Goal: Information Seeking & Learning: Learn about a topic

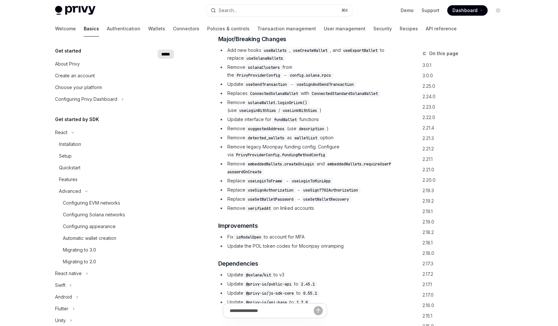
scroll to position [262, 0]
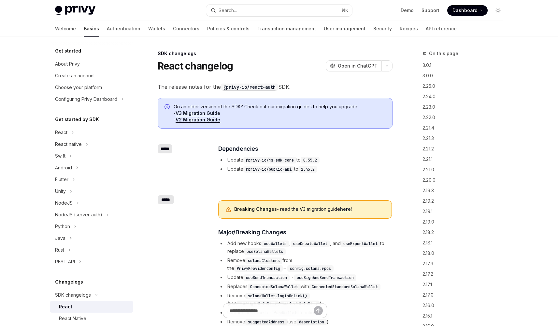
scroll to position [209, 0]
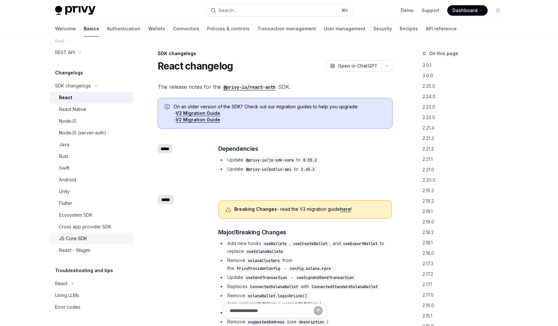
click at [78, 238] on div "JS Core SDK" at bounding box center [73, 238] width 28 height 8
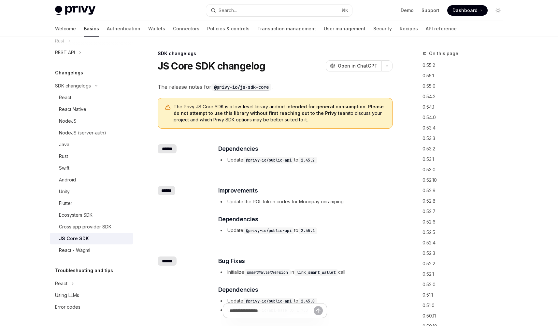
click at [112, 240] on div "JS Core SDK" at bounding box center [94, 238] width 70 height 8
click at [437, 12] on link "Support" at bounding box center [431, 10] width 18 height 7
click at [94, 95] on div "React" at bounding box center [94, 98] width 70 height 8
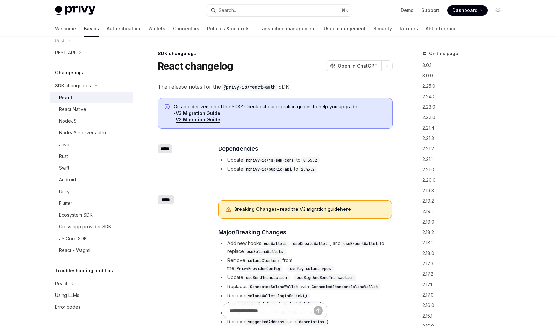
click at [197, 113] on link "V3 Migration Guide" at bounding box center [198, 113] width 45 height 6
type textarea "*"
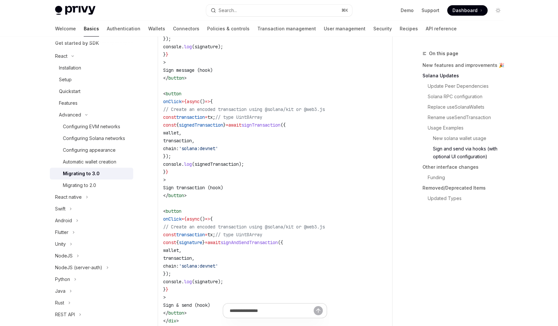
scroll to position [1675, 0]
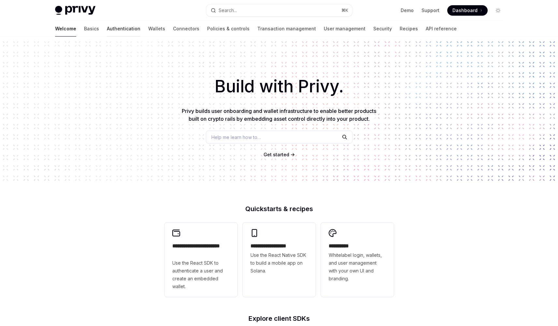
click at [107, 29] on link "Authentication" at bounding box center [124, 29] width 34 height 16
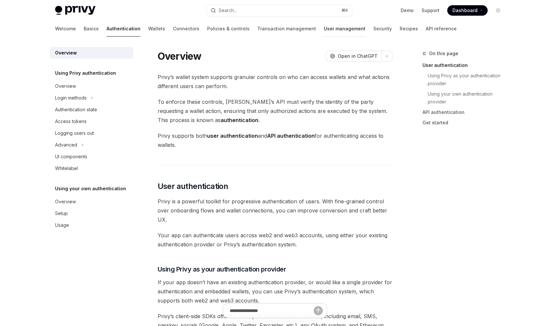
click at [324, 28] on link "User management" at bounding box center [345, 29] width 42 height 16
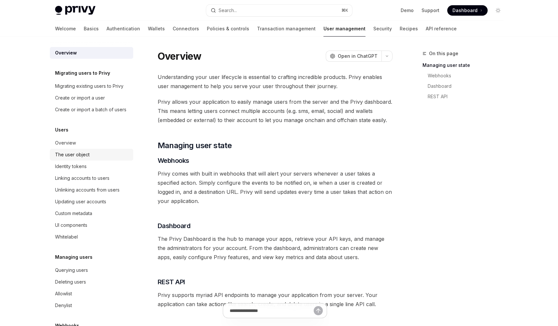
click at [108, 158] on div "The user object" at bounding box center [92, 155] width 74 height 8
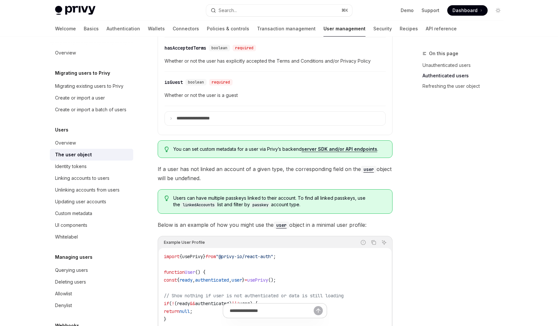
scroll to position [401, 0]
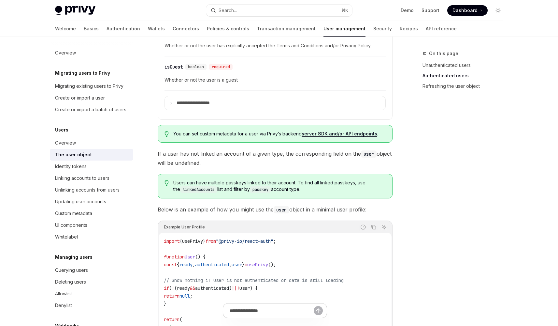
click at [225, 155] on span "If a user has not linked an account of a given type, the corresponding field on…" at bounding box center [275, 158] width 235 height 18
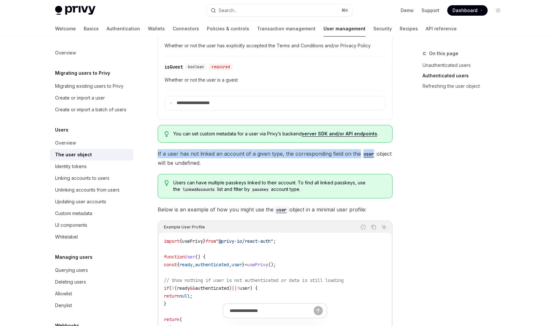
click at [225, 155] on span "If a user has not linked an account of a given type, the corresponding field on…" at bounding box center [275, 158] width 235 height 18
click at [230, 157] on span "If a user has not linked an account of a given type, the corresponding field on…" at bounding box center [275, 158] width 235 height 18
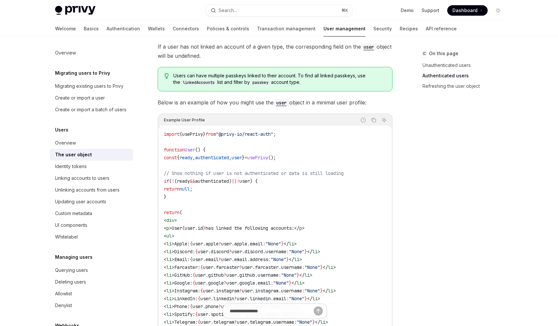
scroll to position [540, 0]
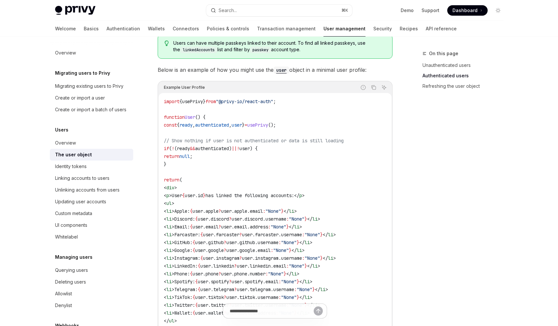
click at [217, 148] on span "authenticated" at bounding box center [212, 148] width 34 height 6
click at [223, 148] on span "authenticated" at bounding box center [212, 148] width 34 height 6
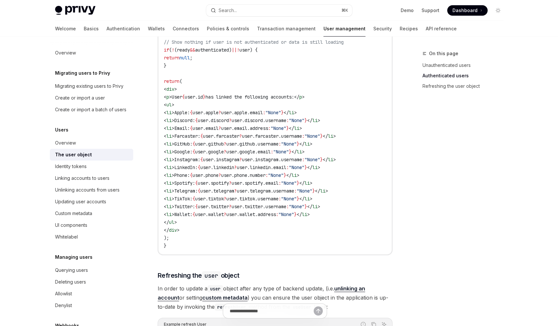
scroll to position [610, 0]
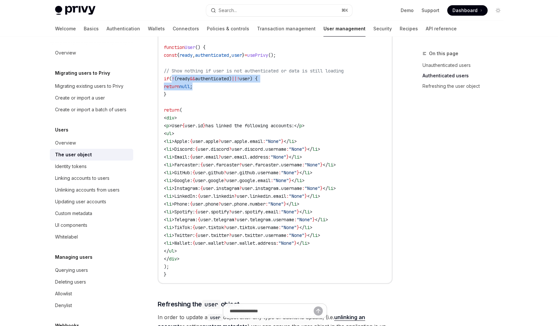
drag, startPoint x: 176, startPoint y: 81, endPoint x: 262, endPoint y: 84, distance: 86.1
click at [262, 84] on code "import { usePrivy } from "@privy-io/react-auth" ; function User () { const { re…" at bounding box center [275, 153] width 223 height 250
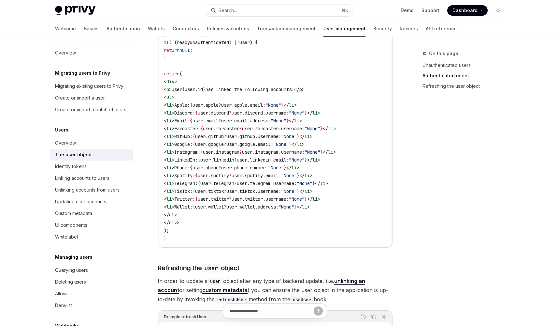
scroll to position [796, 0]
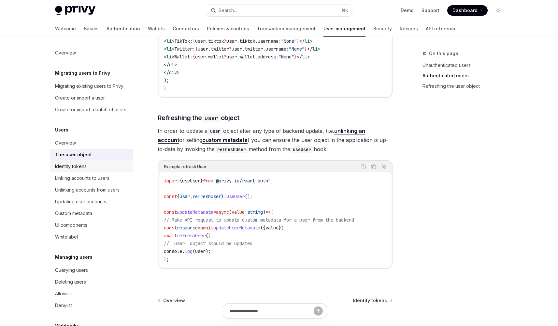
click at [93, 170] on div "Identity tokens" at bounding box center [92, 166] width 74 height 8
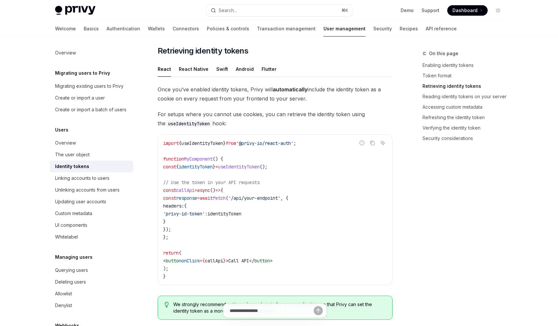
scroll to position [622, 0]
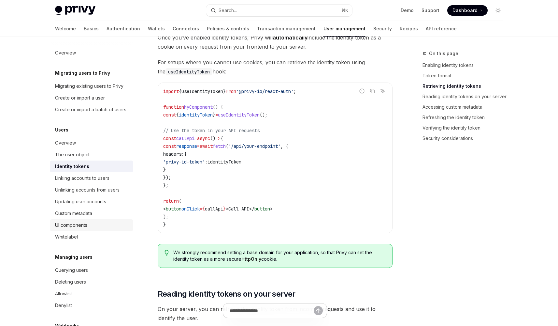
click at [115, 229] on div "UI components" at bounding box center [92, 225] width 74 height 8
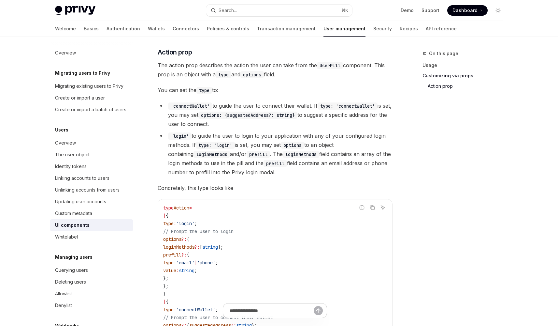
scroll to position [1005, 0]
click at [224, 67] on span "The action prop describes the action the user can take from the UserPill compon…" at bounding box center [275, 69] width 235 height 18
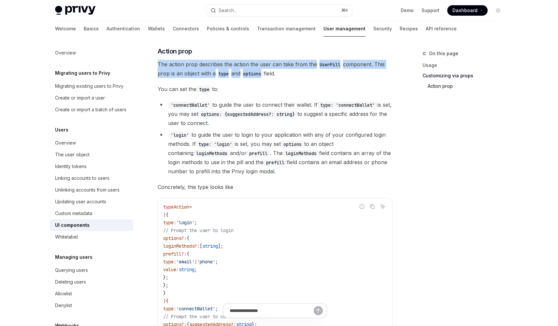
click at [224, 67] on span "The action prop describes the action the user can take from the UserPill compon…" at bounding box center [275, 69] width 235 height 18
click at [231, 68] on span "The action prop describes the action the user can take from the UserPill compon…" at bounding box center [275, 69] width 235 height 18
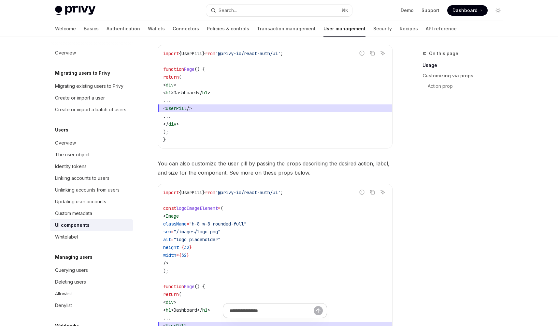
scroll to position [205, 0]
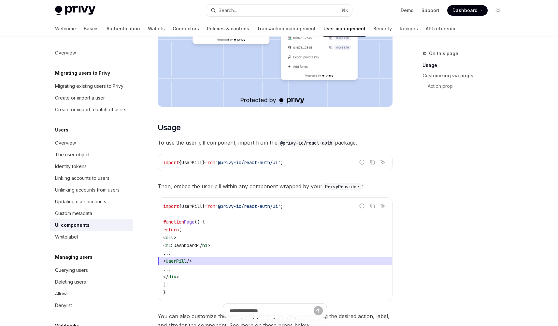
click at [242, 142] on span "To use the user pill component, import from the @privy-io/react-auth package:" at bounding box center [275, 142] width 235 height 9
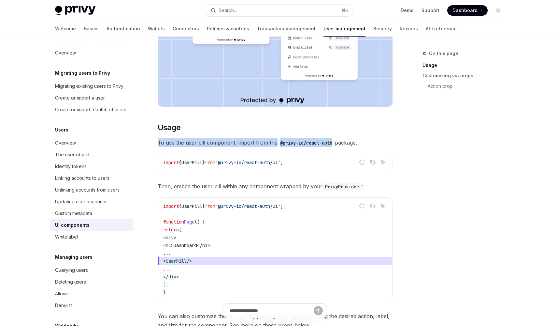
click at [242, 142] on span "To use the user pill component, import from the @privy-io/react-auth package:" at bounding box center [275, 142] width 235 height 9
click at [245, 142] on span "To use the user pill component, import from the @privy-io/react-auth package:" at bounding box center [275, 142] width 235 height 9
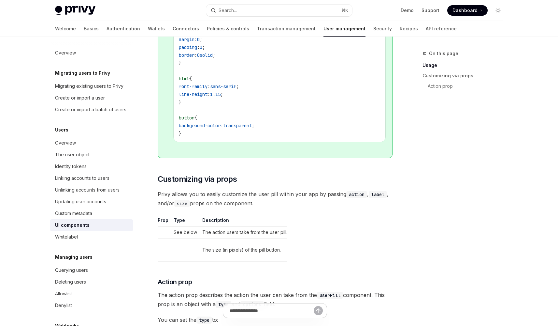
scroll to position [802, 0]
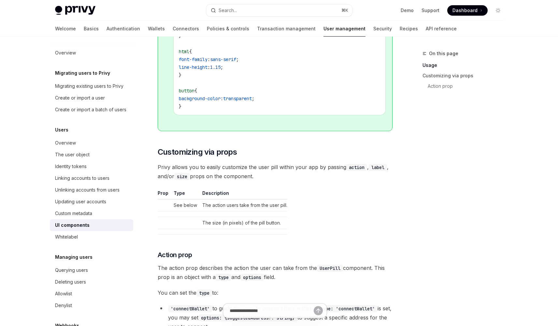
click at [248, 173] on span "Privy allows you to easily customize the user pill within your app by passing a…" at bounding box center [275, 171] width 235 height 18
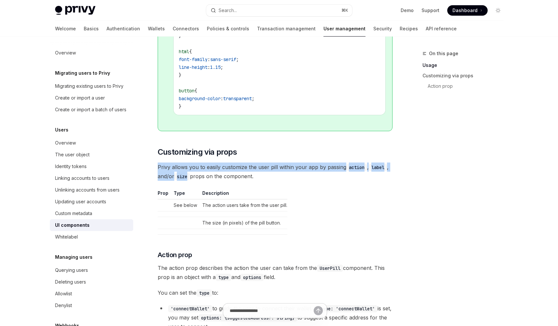
click at [248, 173] on span "Privy allows you to easily customize the user pill within your app by passing a…" at bounding box center [275, 171] width 235 height 18
click at [252, 177] on span "Privy allows you to easily customize the user pill within your app by passing a…" at bounding box center [275, 171] width 235 height 18
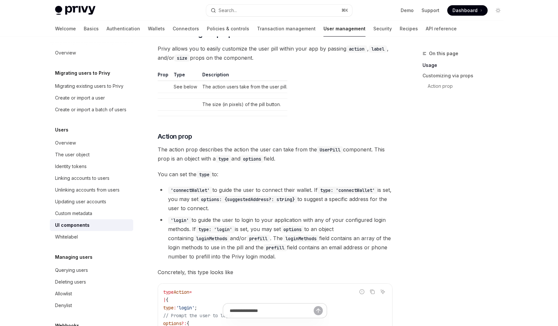
scroll to position [974, 0]
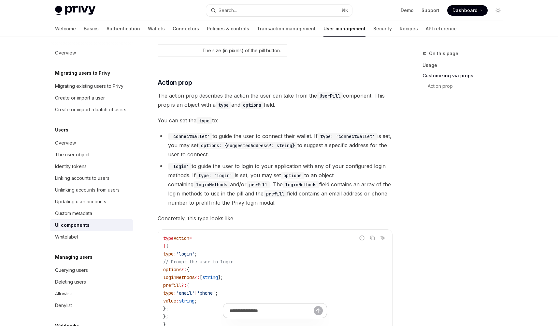
click at [246, 132] on li "'connectWallet' to guide the user to connect their wallet. If type: 'connectWal…" at bounding box center [275, 144] width 235 height 27
click at [246, 135] on li "'connectWallet' to guide the user to connect their wallet. If type: 'connectWal…" at bounding box center [275, 144] width 235 height 27
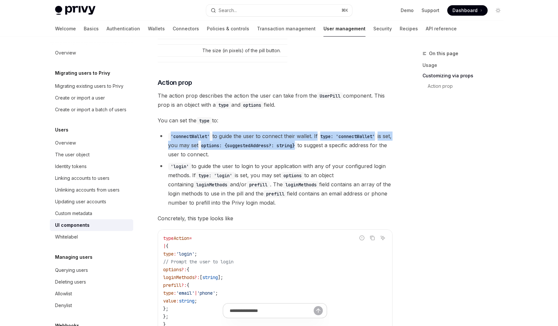
click at [246, 135] on li "'connectWallet' to guide the user to connect their wallet. If type: 'connectWal…" at bounding box center [275, 144] width 235 height 27
click at [250, 136] on li "'connectWallet' to guide the user to connect their wallet. If type: 'connectWal…" at bounding box center [275, 144] width 235 height 27
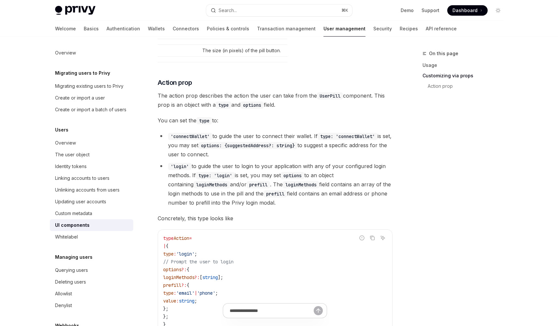
click at [217, 156] on li "'connectWallet' to guide the user to connect their wallet. If type: 'connectWal…" at bounding box center [275, 144] width 235 height 27
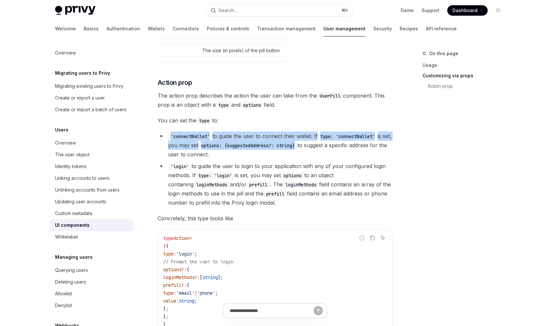
click at [217, 156] on li "'connectWallet' to guide the user to connect their wallet. If type: 'connectWal…" at bounding box center [275, 144] width 235 height 27
click at [227, 156] on li "'connectWallet' to guide the user to connect their wallet. If type: 'connectWal…" at bounding box center [275, 144] width 235 height 27
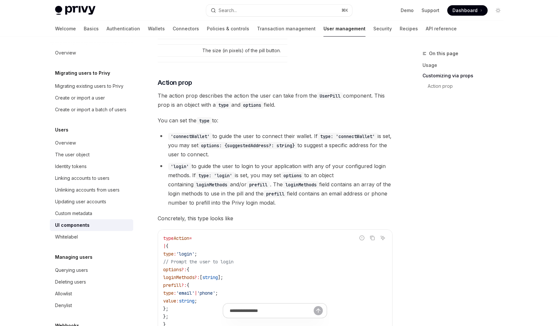
scroll to position [1024, 0]
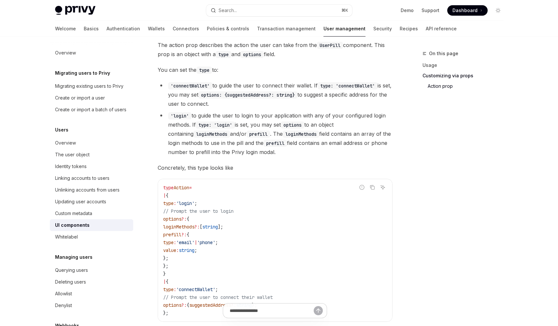
click at [259, 151] on li "'login' to guide the user to login to your application with any of your configu…" at bounding box center [275, 134] width 235 height 46
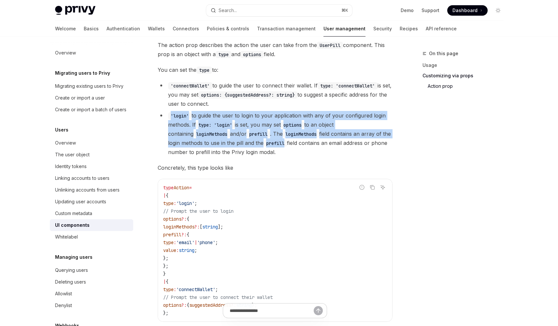
click at [259, 151] on li "'login' to guide the user to login to your application with any of your configu…" at bounding box center [275, 134] width 235 height 46
click at [266, 152] on li "'login' to guide the user to login to your application with any of your configu…" at bounding box center [275, 134] width 235 height 46
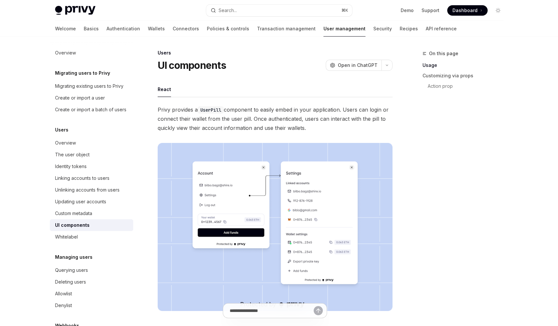
scroll to position [3, 0]
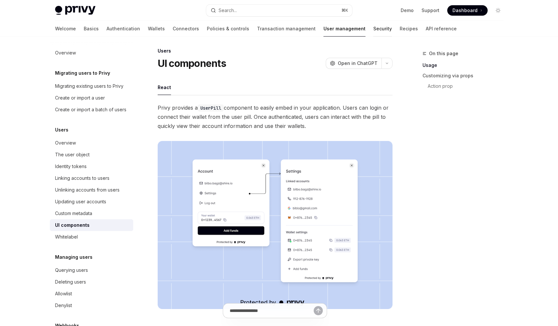
click at [374, 31] on link "Security" at bounding box center [383, 29] width 19 height 16
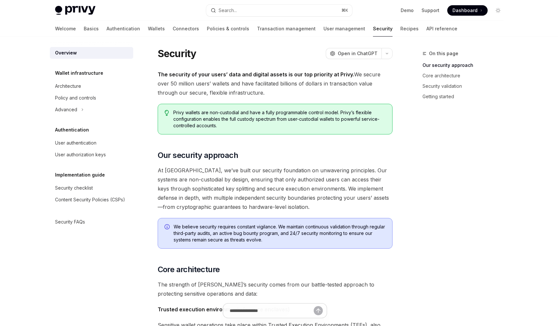
click at [283, 29] on div "Welcome Basics Authentication Wallets Connectors Policies & controls Transactio…" at bounding box center [256, 29] width 403 height 16
click at [324, 30] on link "User management" at bounding box center [345, 29] width 42 height 16
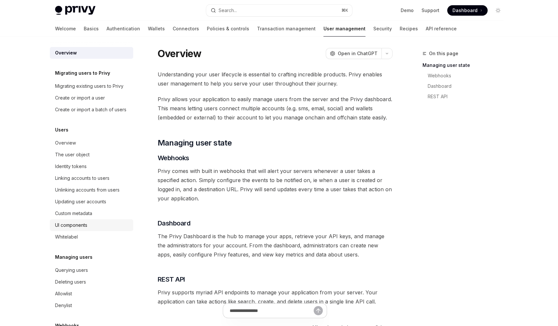
click at [78, 229] on div "UI components" at bounding box center [71, 225] width 32 height 8
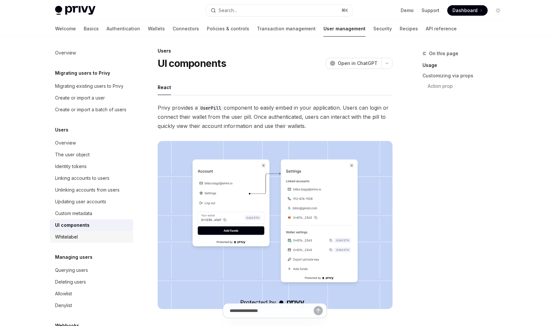
click at [75, 241] on div "Whitelabel" at bounding box center [66, 237] width 23 height 8
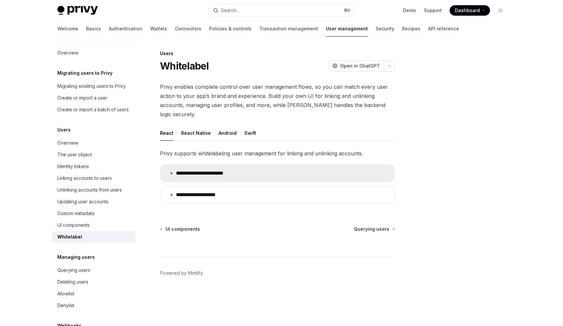
click at [200, 170] on p "**********" at bounding box center [206, 173] width 60 height 7
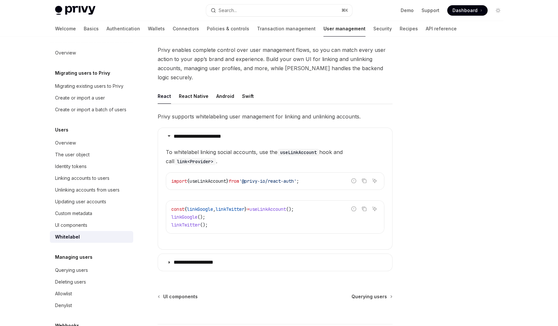
scroll to position [82, 0]
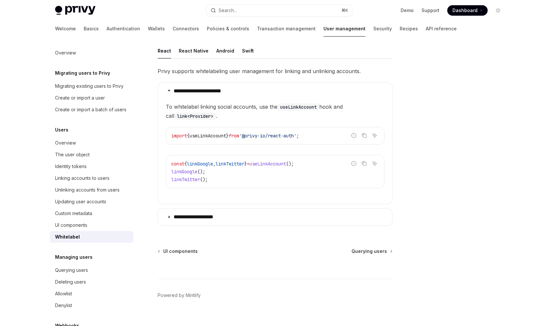
click at [214, 198] on div "**********" at bounding box center [275, 147] width 235 height 163
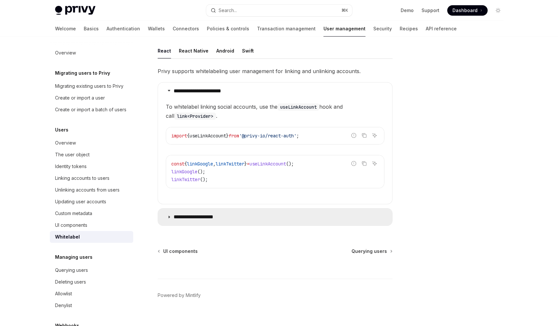
click at [215, 208] on summary "**********" at bounding box center [275, 216] width 234 height 17
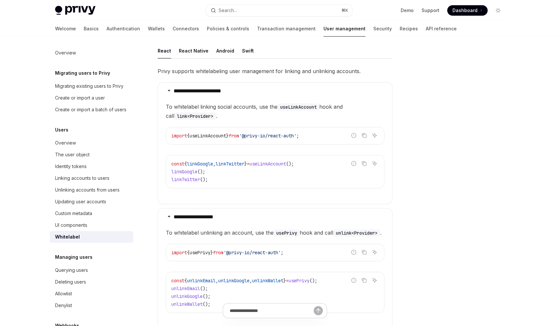
scroll to position [51, 0]
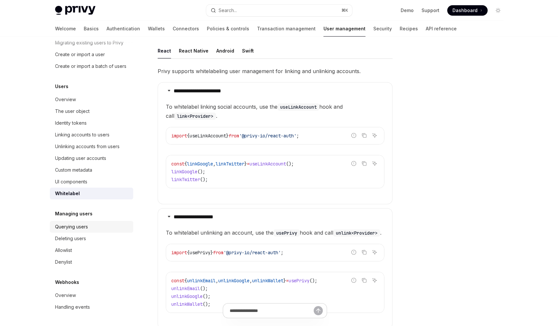
click at [78, 227] on div "Querying users" at bounding box center [71, 227] width 33 height 8
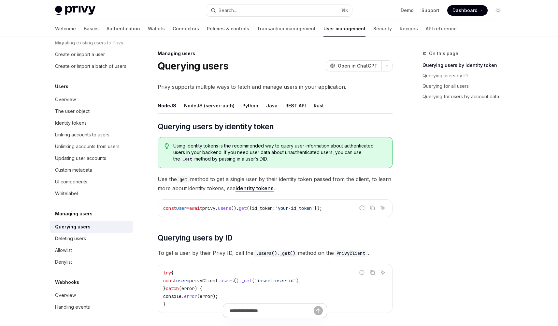
click at [225, 184] on span "Use the get method to get a single user by their identity token passed from the…" at bounding box center [275, 183] width 235 height 18
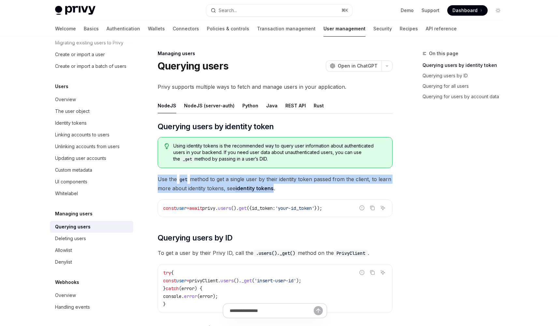
click at [225, 184] on span "Use the get method to get a single user by their identity token passed from the…" at bounding box center [275, 183] width 235 height 18
click at [236, 183] on span "Use the get method to get a single user by their identity token passed from the…" at bounding box center [275, 183] width 235 height 18
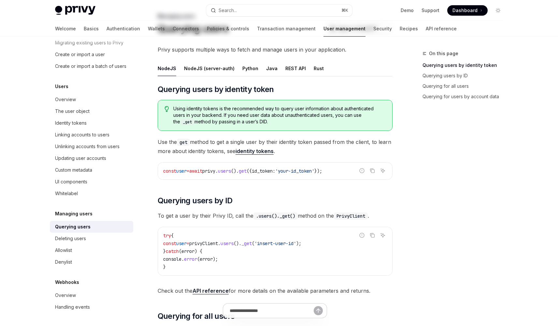
scroll to position [38, 0]
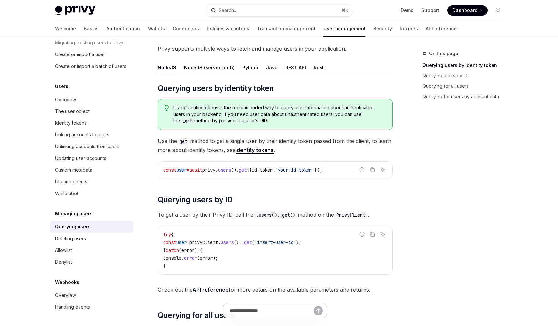
click at [237, 141] on span "Use the get method to get a single user by their identity token passed from the…" at bounding box center [275, 145] width 235 height 18
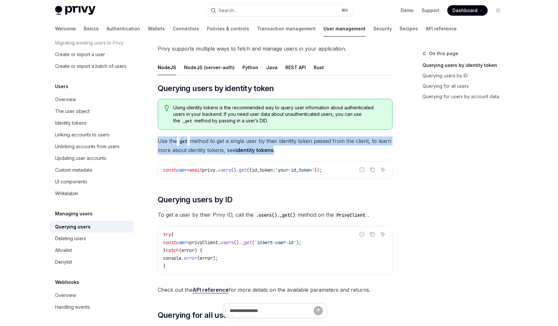
click at [237, 141] on span "Use the get method to get a single user by their identity token passed from the…" at bounding box center [275, 145] width 235 height 18
click at [237, 142] on span "Use the get method to get a single user by their identity token passed from the…" at bounding box center [275, 145] width 235 height 18
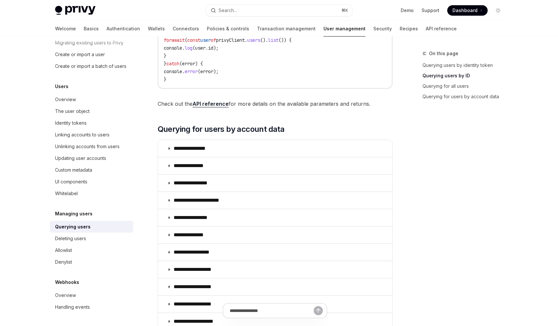
scroll to position [438, 0]
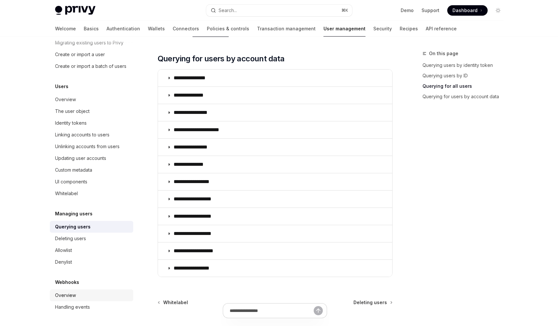
click at [81, 292] on div "Overview" at bounding box center [92, 295] width 74 height 8
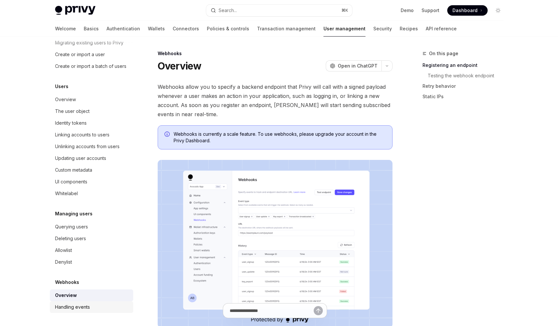
click at [85, 306] on div "Handling events" at bounding box center [72, 307] width 35 height 8
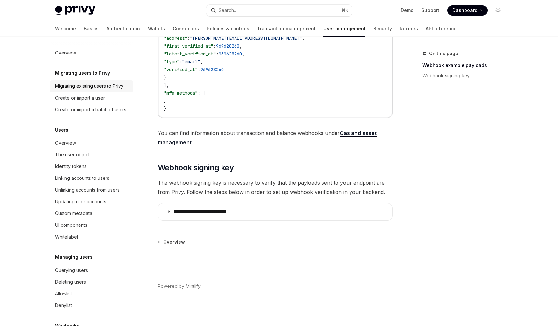
click at [81, 89] on div "Migrating existing users to Privy" at bounding box center [89, 86] width 68 height 8
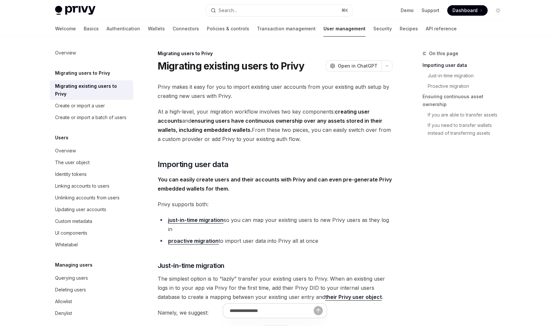
click at [200, 223] on li "just-in-time migration so you can map your existing users to new Privy users as…" at bounding box center [275, 224] width 235 height 18
click at [199, 221] on link "just-in-time migration" at bounding box center [195, 219] width 55 height 7
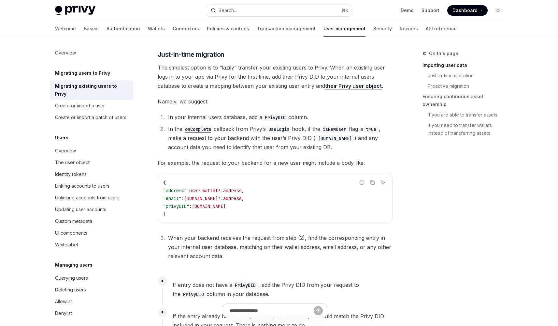
scroll to position [211, 0]
click at [202, 127] on code "onComplete" at bounding box center [198, 128] width 31 height 7
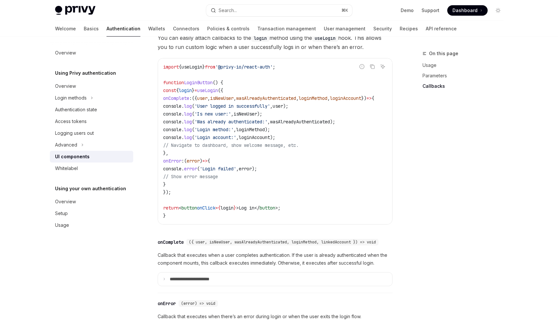
scroll to position [929, 0]
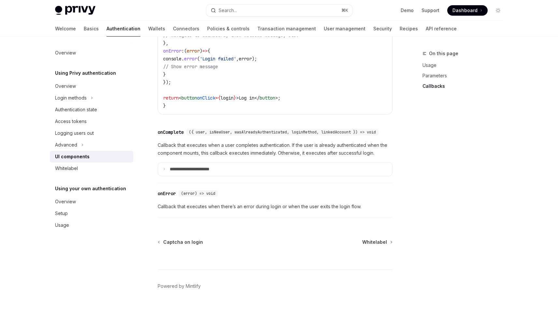
click at [189, 131] on span "({ user, isNewUser, wasAlreadyAuthenticated, loginMethod, linkedAccount }) => v…" at bounding box center [282, 131] width 187 height 5
click at [188, 170] on p "**********" at bounding box center [199, 169] width 58 height 6
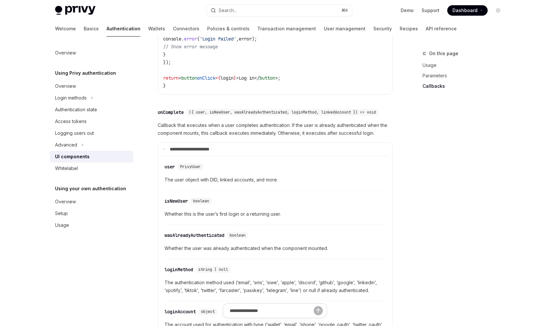
click at [226, 115] on span "({ user, isNewUser, wasAlreadyAuthenticated, loginMethod, linkedAccount }) => v…" at bounding box center [282, 112] width 187 height 5
click at [231, 115] on span "({ user, isNewUser, wasAlreadyAuthenticated, loginMethod, linkedAccount }) => v…" at bounding box center [282, 112] width 187 height 5
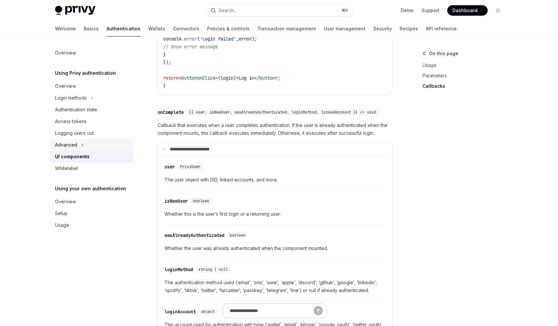
click at [71, 145] on div "Advanced" at bounding box center [66, 145] width 22 height 8
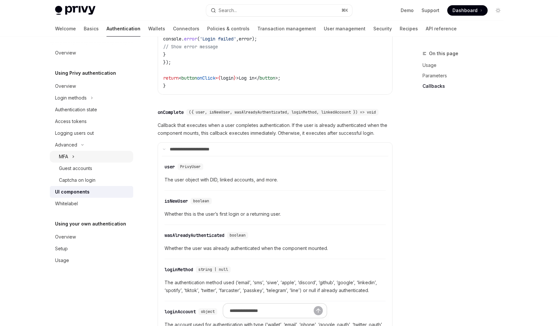
click at [74, 158] on icon "Toggle MFA section" at bounding box center [73, 157] width 3 height 8
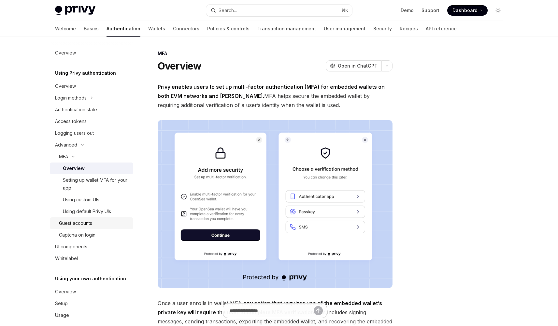
click at [86, 225] on div "Guest accounts" at bounding box center [75, 223] width 33 height 8
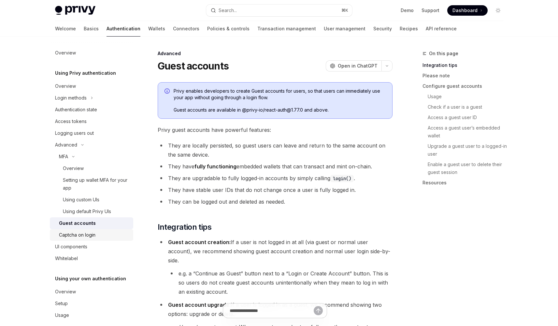
click at [95, 231] on div "Captcha on login" at bounding box center [77, 235] width 37 height 8
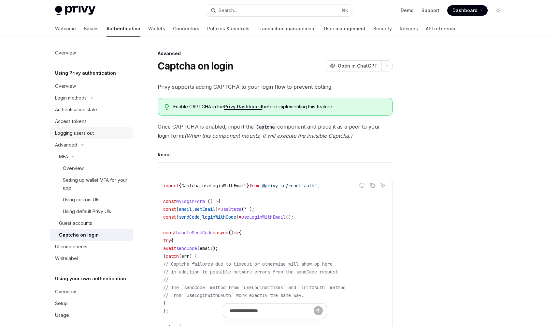
click at [96, 134] on div "Logging users out" at bounding box center [92, 133] width 74 height 8
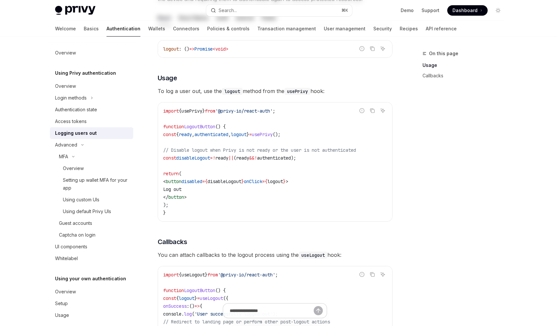
scroll to position [125, 0]
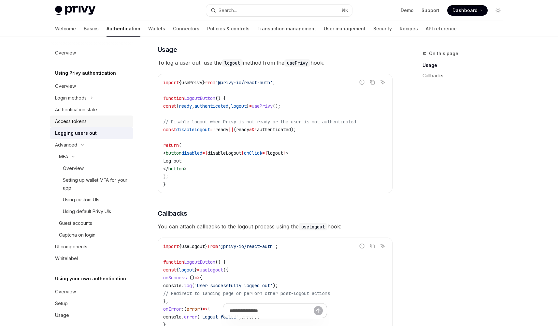
click at [77, 123] on div "Access tokens" at bounding box center [71, 121] width 32 height 8
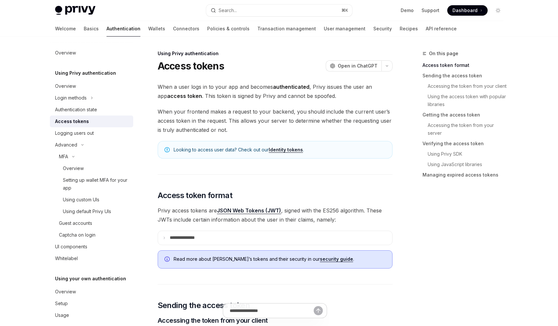
click at [221, 126] on span "When your frontend makes a request to your backend, you should include the curr…" at bounding box center [275, 120] width 235 height 27
click at [229, 126] on span "When your frontend makes a request to your backend, you should include the curr…" at bounding box center [275, 120] width 235 height 27
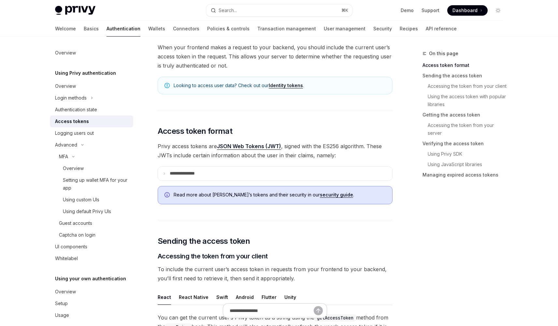
scroll to position [110, 0]
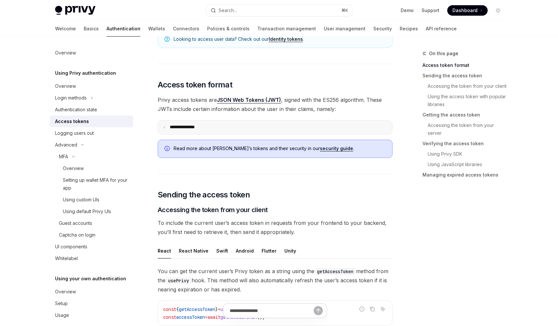
click at [233, 124] on summary "**********" at bounding box center [275, 127] width 234 height 14
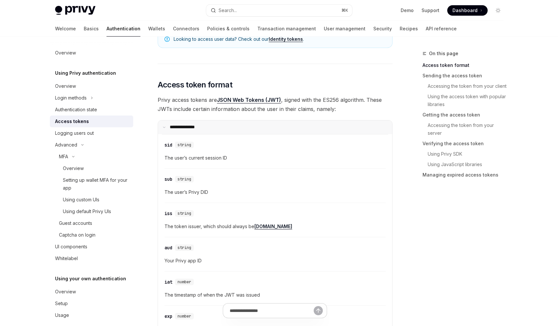
click at [233, 124] on summary "**********" at bounding box center [275, 127] width 234 height 14
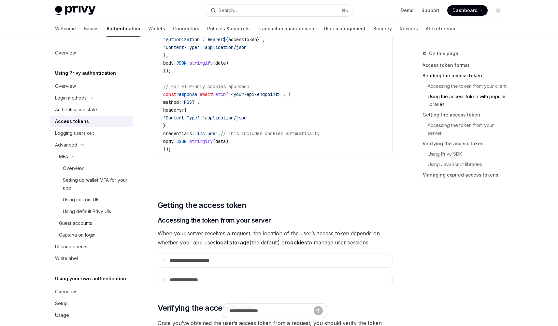
scroll to position [742, 0]
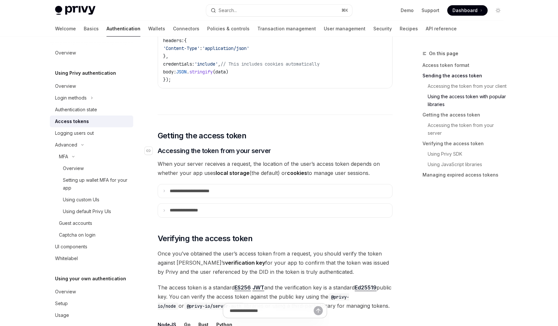
click at [251, 155] on span "Accessing the token from your server" at bounding box center [214, 150] width 113 height 9
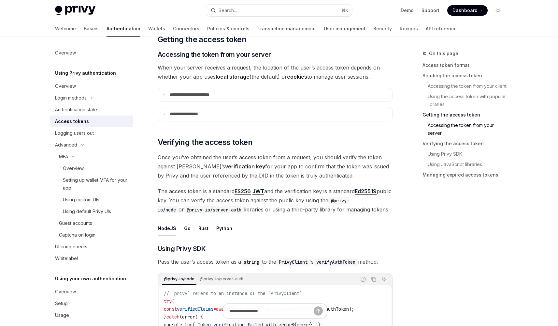
scroll to position [838, 0]
click at [256, 160] on span "Once you’ve obtained the user’s access token from a request, you should verify …" at bounding box center [275, 166] width 235 height 27
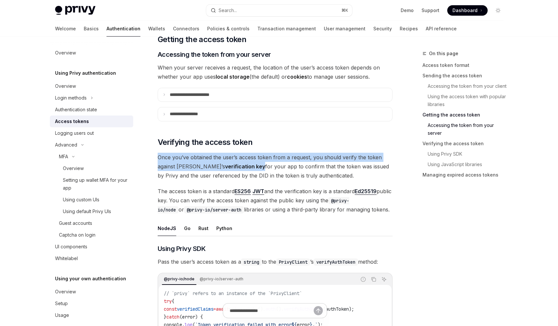
click at [256, 160] on span "Once you’ve obtained the user’s access token from a request, you should verify …" at bounding box center [275, 166] width 235 height 27
click at [260, 164] on span "Once you’ve obtained the user’s access token from a request, you should verify …" at bounding box center [275, 166] width 235 height 27
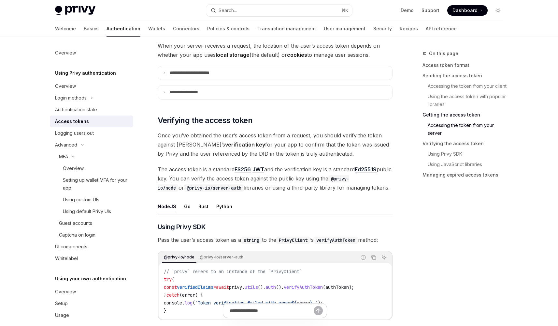
scroll to position [899, 0]
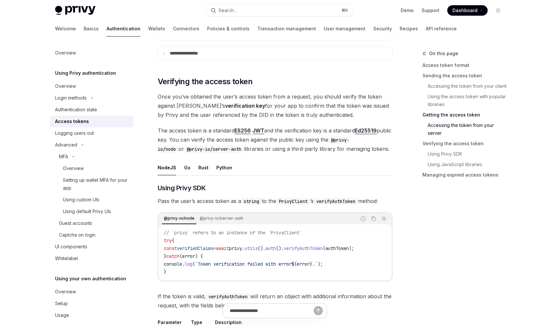
click at [260, 135] on span "The access token is a standard ES256 JWT and the verification key is a standard…" at bounding box center [275, 139] width 235 height 27
click at [260, 138] on span "The access token is a standard ES256 JWT and the verification key is a standard…" at bounding box center [275, 139] width 235 height 27
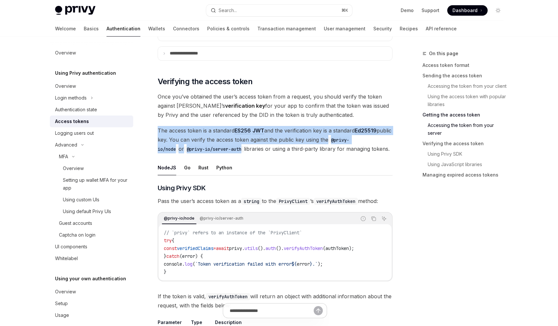
click at [260, 138] on span "The access token is a standard ES256 JWT and the verification key is a standard…" at bounding box center [275, 139] width 235 height 27
click at [265, 144] on span "The access token is a standard ES256 JWT and the verification key is a standard…" at bounding box center [275, 139] width 235 height 27
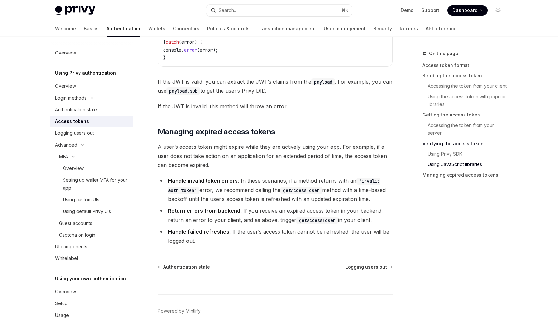
scroll to position [1741, 0]
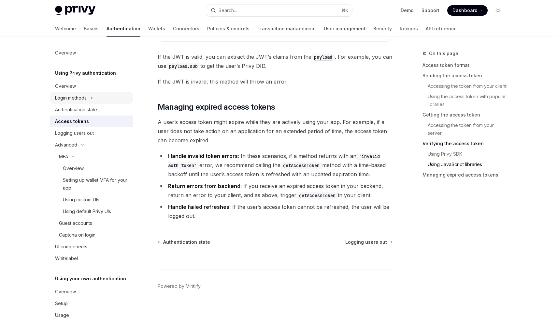
click at [81, 96] on div "Login methods" at bounding box center [71, 98] width 32 height 8
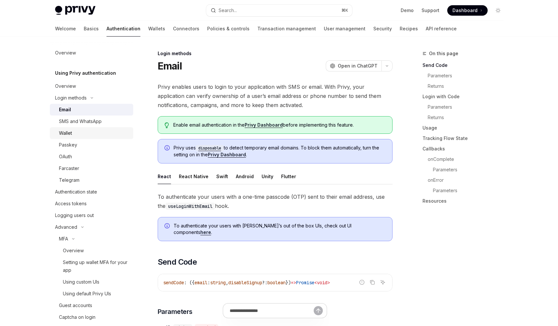
click at [81, 139] on link "Wallet" at bounding box center [91, 133] width 83 height 12
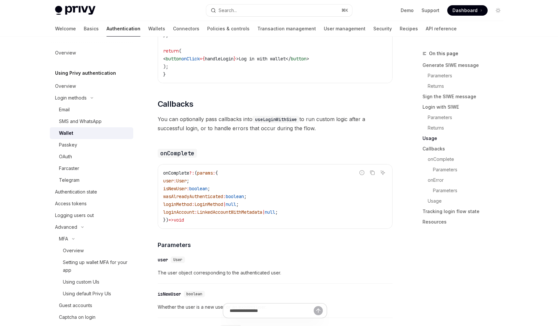
scroll to position [943, 0]
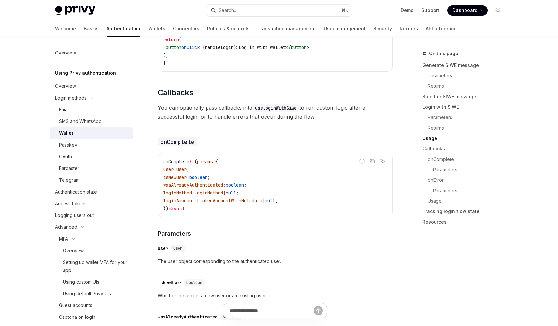
click at [220, 121] on span "You can optionally pass callbacks into useLoginWithSiwe to run custom logic aft…" at bounding box center [275, 112] width 235 height 18
click at [233, 121] on span "You can optionally pass callbacks into useLoginWithSiwe to run custom logic aft…" at bounding box center [275, 112] width 235 height 18
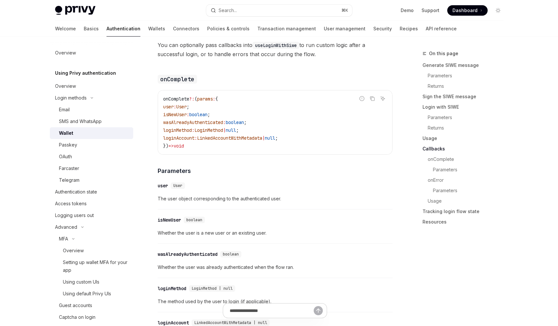
scroll to position [1007, 0]
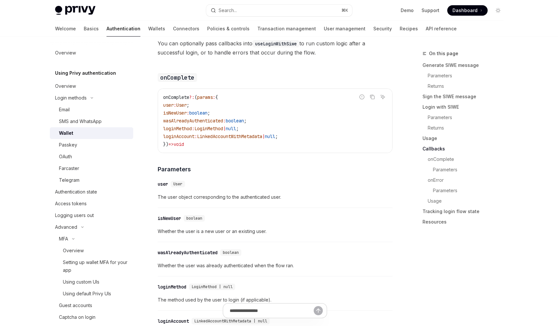
click at [223, 124] on span "wasAlreadyAuthenticated" at bounding box center [193, 121] width 60 height 6
click at [223, 131] on span "LoginMethod" at bounding box center [209, 128] width 29 height 6
click at [192, 131] on span "loginMethod" at bounding box center [177, 128] width 29 height 6
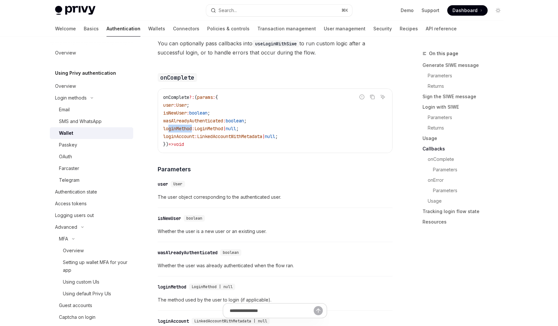
click at [192, 131] on span "loginMethod" at bounding box center [177, 128] width 29 height 6
click at [183, 108] on span "User" at bounding box center [181, 105] width 10 height 6
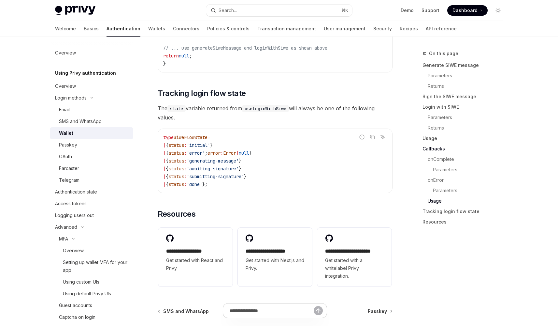
scroll to position [1664, 0]
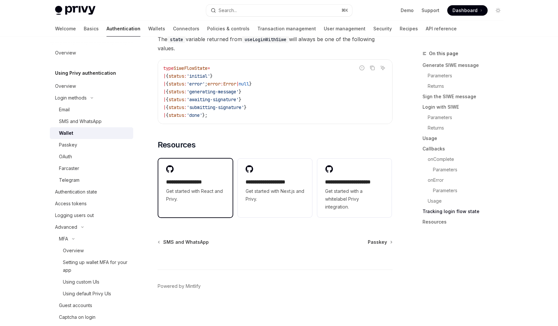
click at [211, 182] on h2 "**********" at bounding box center [195, 182] width 59 height 8
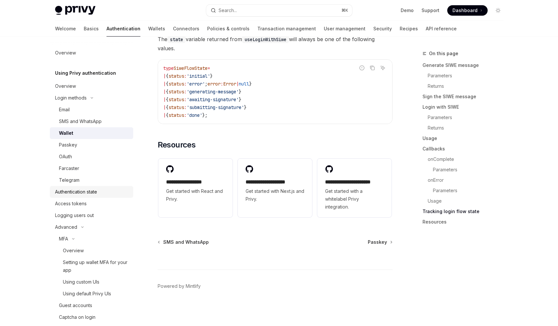
click at [90, 191] on div "Authentication state" at bounding box center [76, 192] width 42 height 8
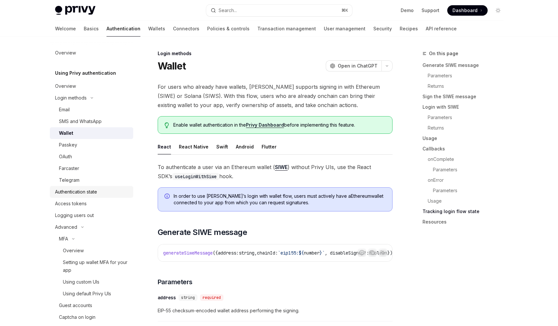
type textarea "*"
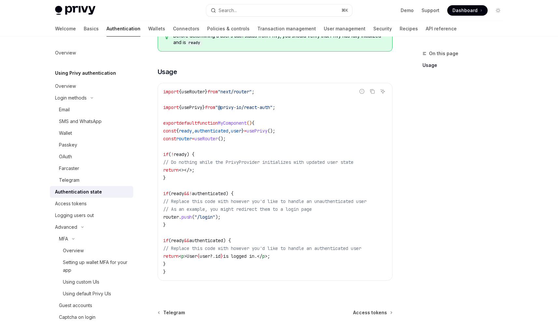
scroll to position [239, 0]
